Goal: Use online tool/utility: Utilize a website feature to perform a specific function

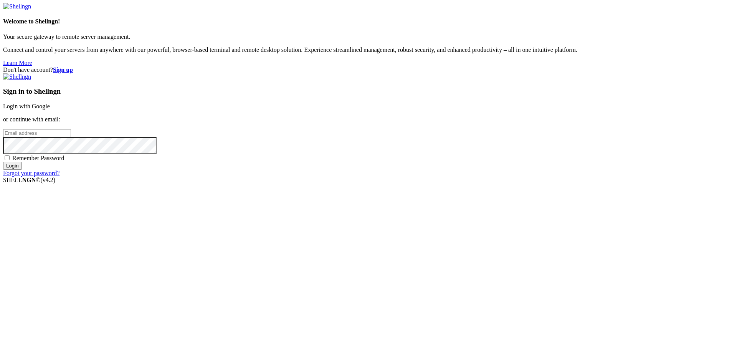
click at [50, 109] on link "Login with Google" at bounding box center [26, 106] width 47 height 7
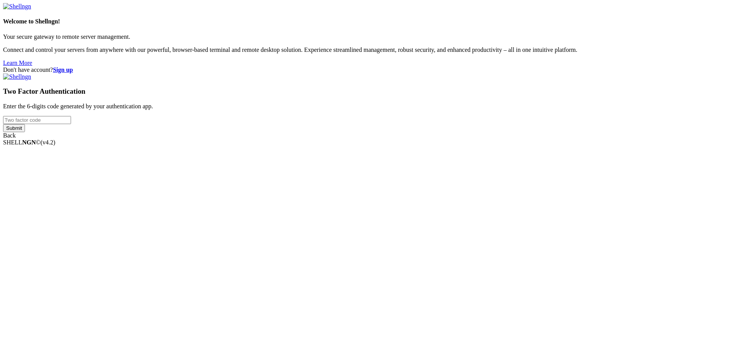
click at [71, 124] on input "number" at bounding box center [37, 120] width 68 height 8
type input "445242"
click at [3, 124] on input "Submit" at bounding box center [14, 128] width 22 height 8
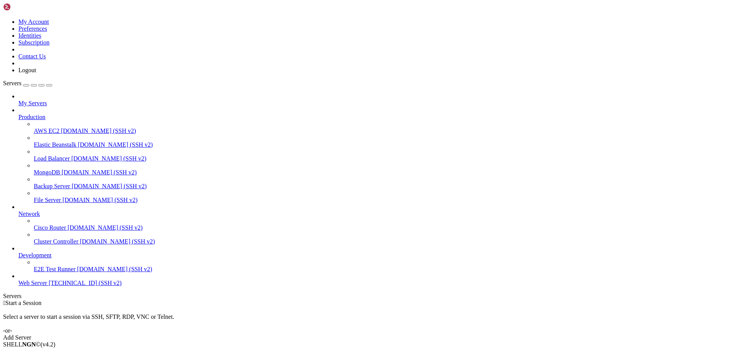
click at [44, 286] on span "Web Server" at bounding box center [32, 282] width 29 height 7
